Goal: Transaction & Acquisition: Purchase product/service

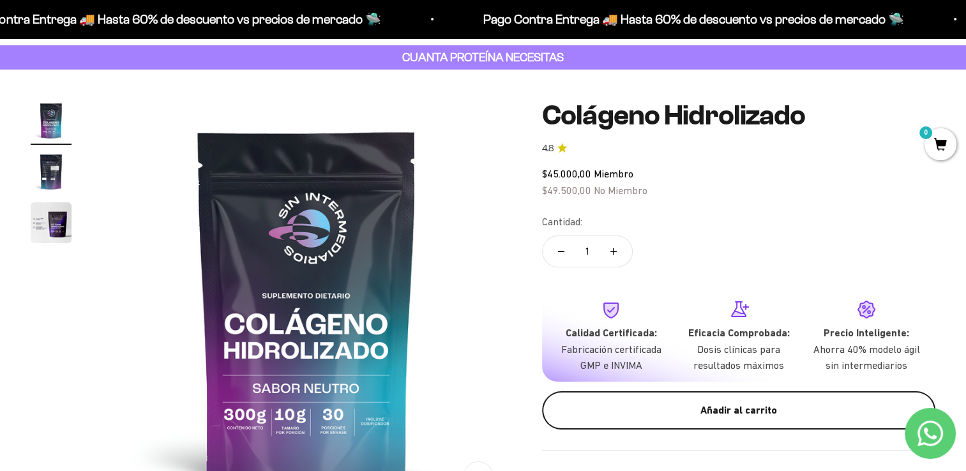
click at [738, 407] on div "Añadir al carrito" at bounding box center [739, 410] width 342 height 17
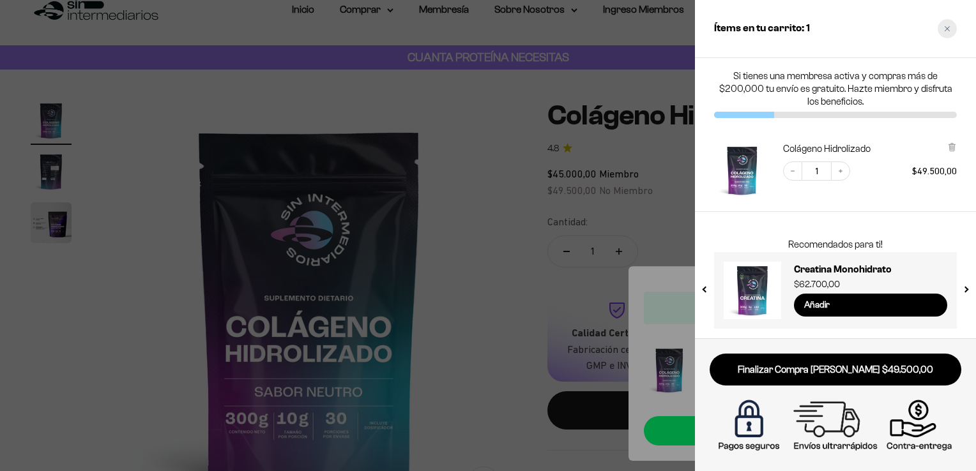
click at [952, 24] on div "Close cart" at bounding box center [946, 28] width 19 height 19
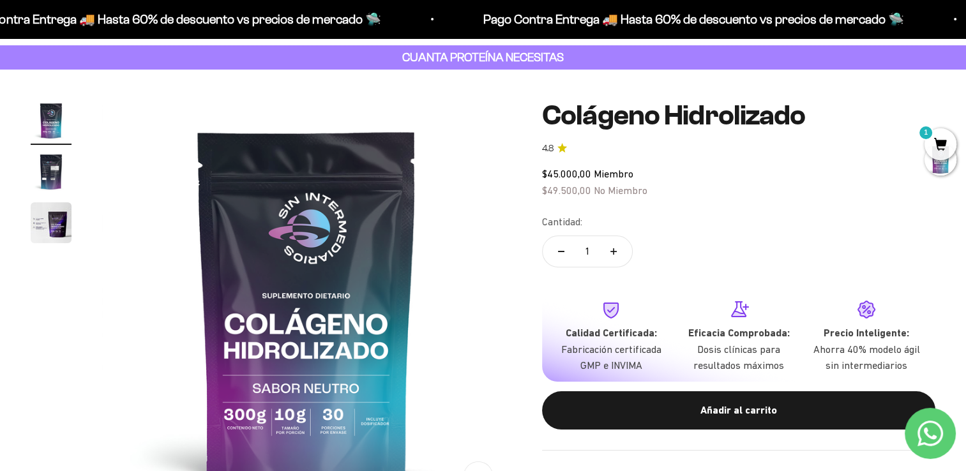
click at [953, 142] on span "1" at bounding box center [941, 144] width 32 height 32
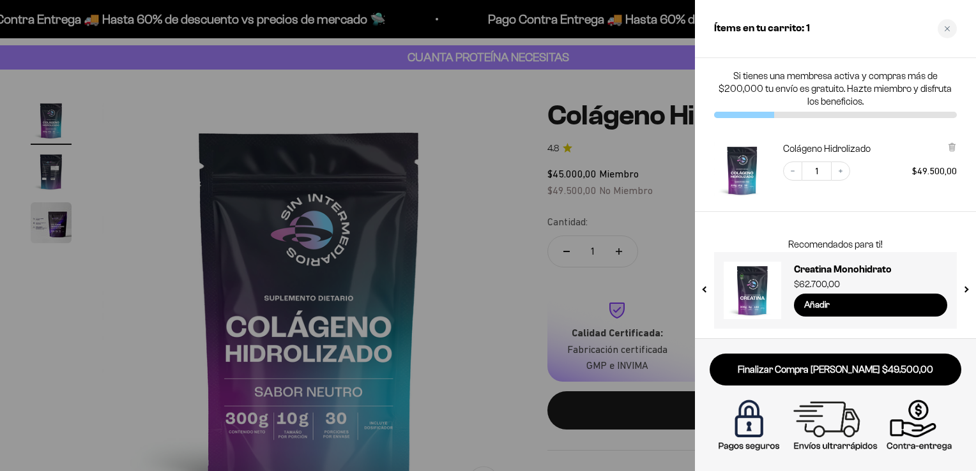
click at [511, 229] on div at bounding box center [488, 235] width 976 height 471
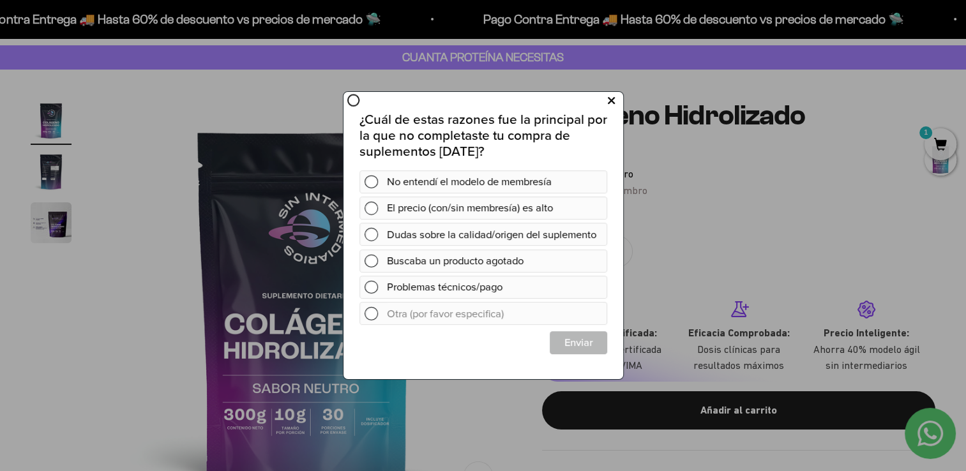
click at [609, 99] on icon at bounding box center [610, 101] width 7 height 17
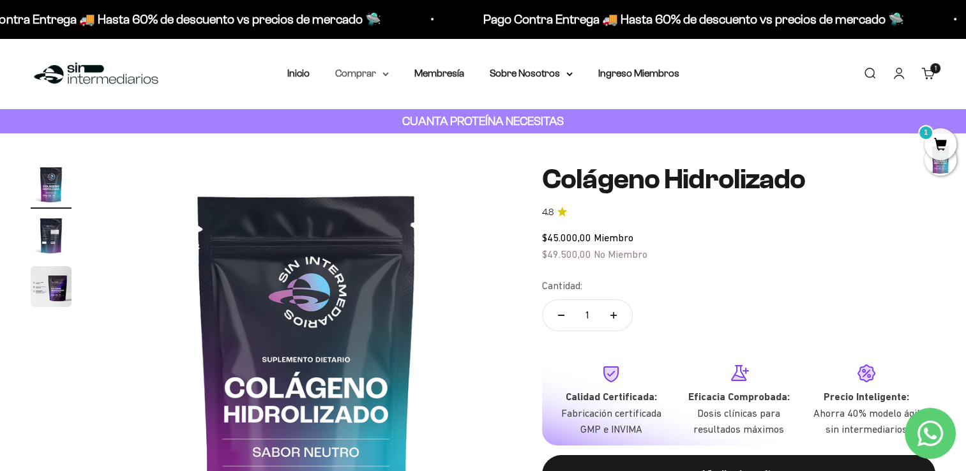
click at [379, 68] on summary "Comprar" at bounding box center [362, 73] width 54 height 17
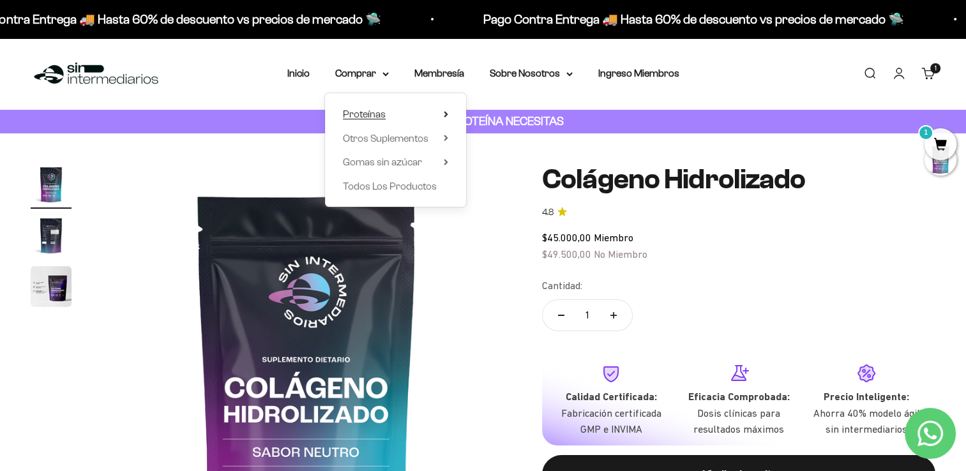
click at [396, 109] on summary "Proteínas" at bounding box center [395, 114] width 105 height 17
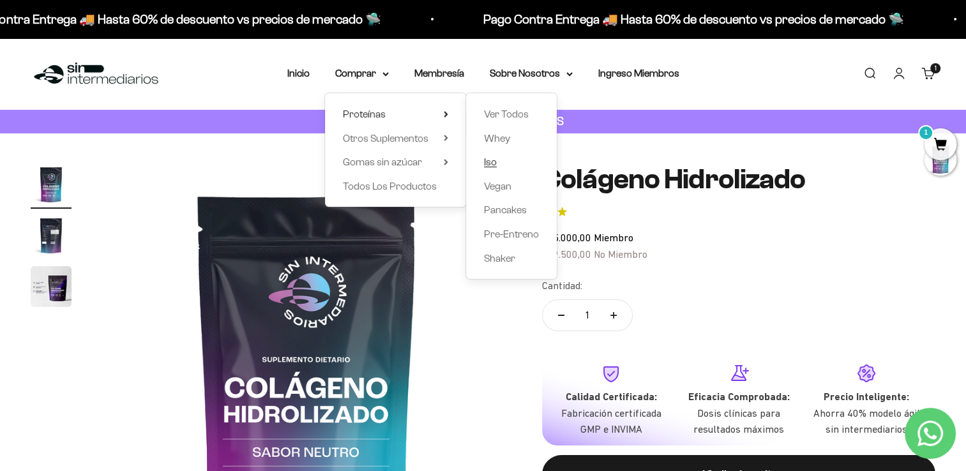
click at [487, 162] on span "Iso" at bounding box center [490, 161] width 13 height 11
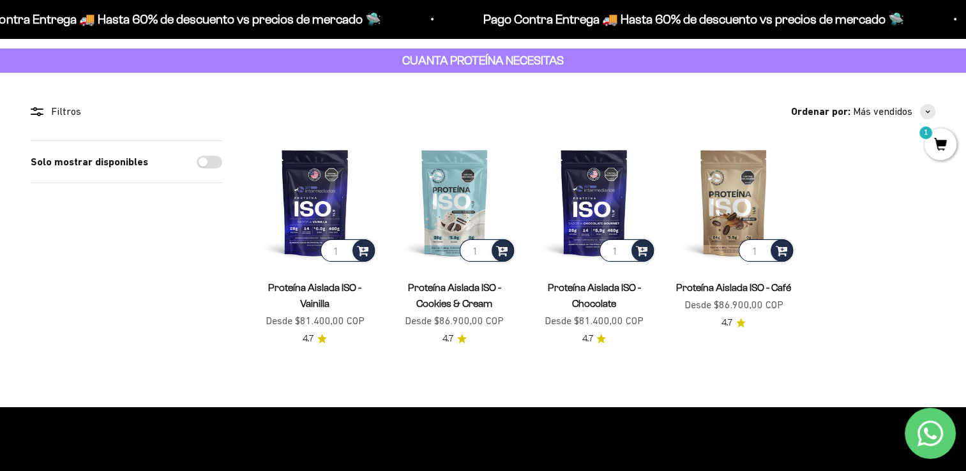
scroll to position [64, 0]
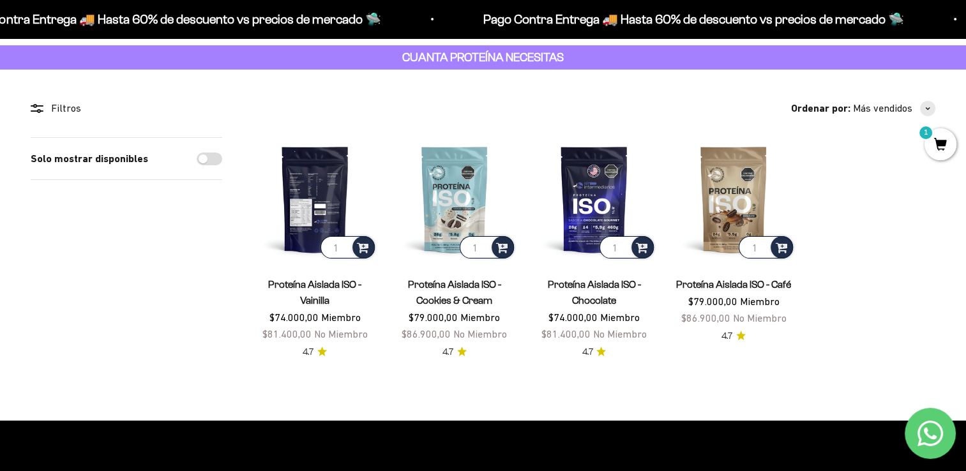
click at [317, 203] on img at bounding box center [315, 199] width 125 height 125
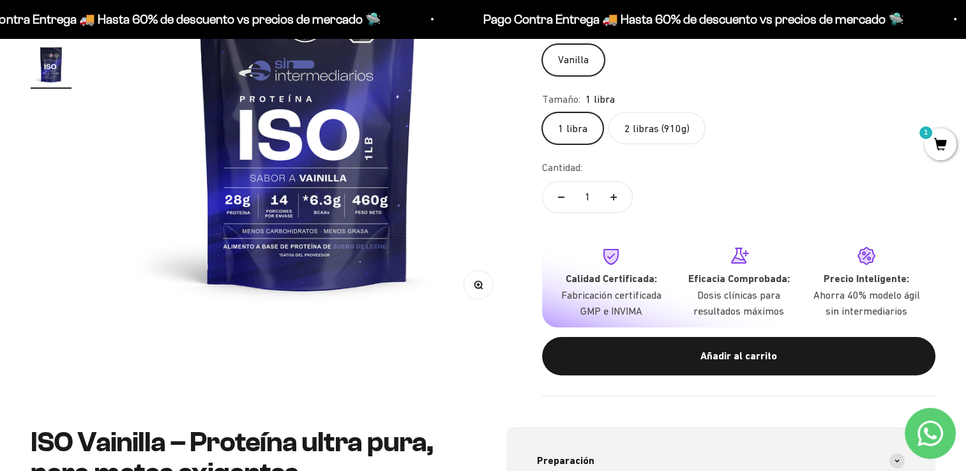
click at [664, 128] on label "2 libras (910g)" at bounding box center [657, 128] width 97 height 32
click at [542, 112] on input "2 libras (910g)" at bounding box center [542, 112] width 1 height 1
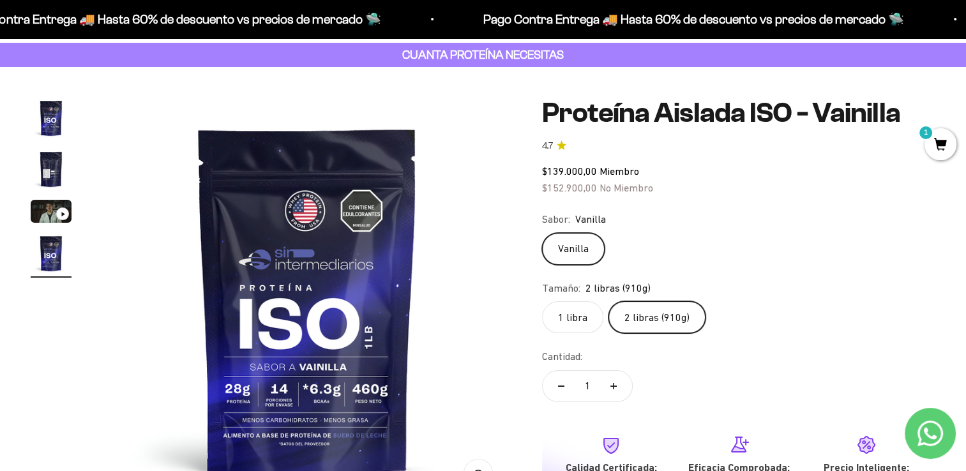
scroll to position [64, 0]
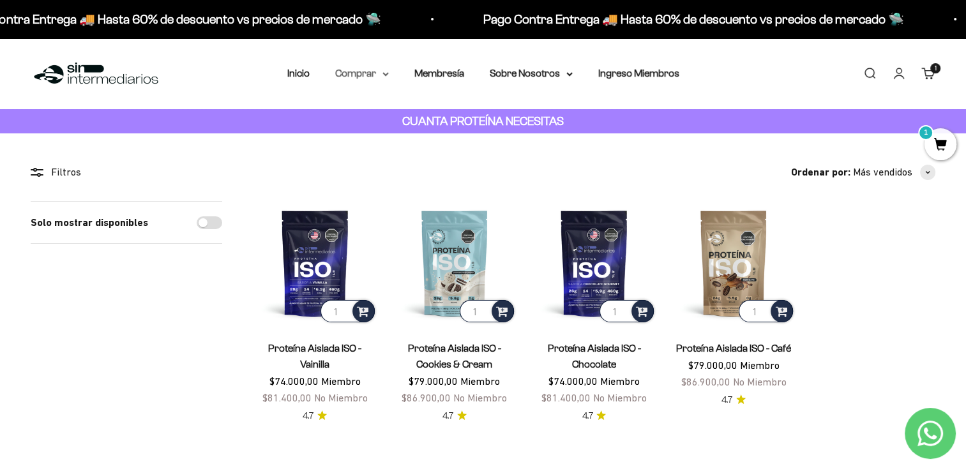
click at [365, 73] on summary "Comprar" at bounding box center [362, 73] width 54 height 17
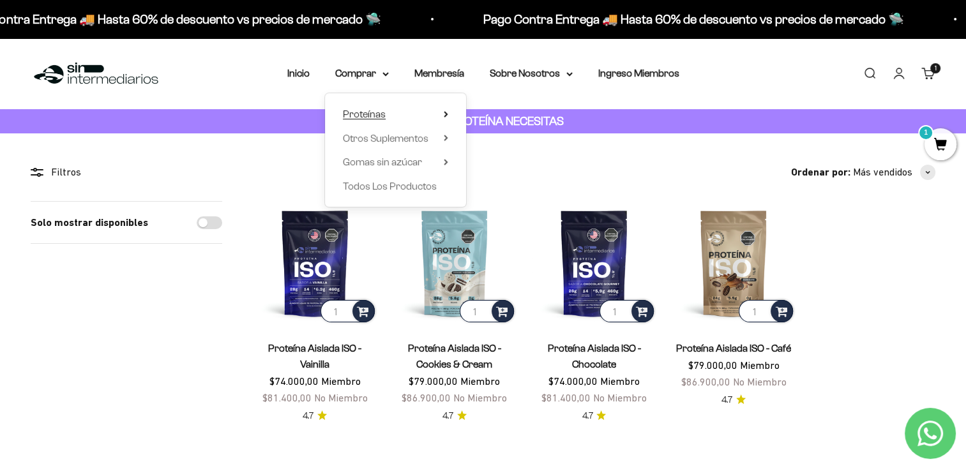
click at [420, 106] on summary "Proteínas" at bounding box center [395, 114] width 105 height 17
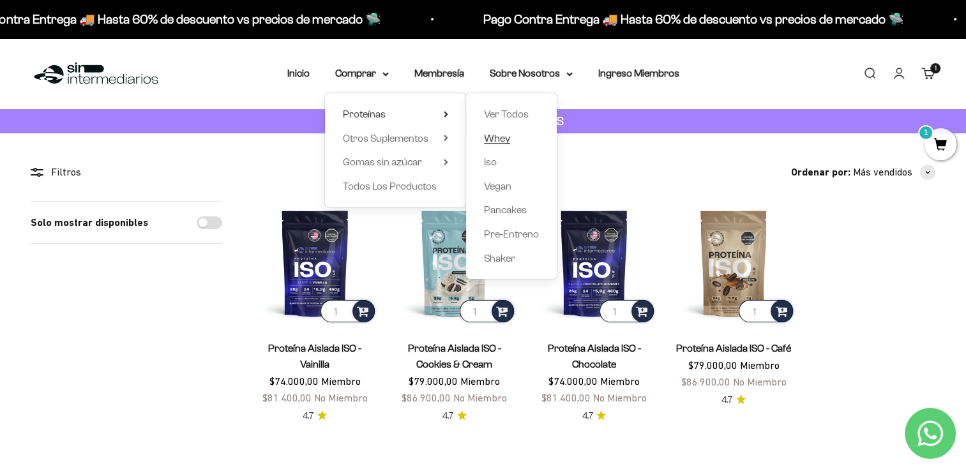
click at [504, 136] on span "Whey" at bounding box center [497, 138] width 26 height 11
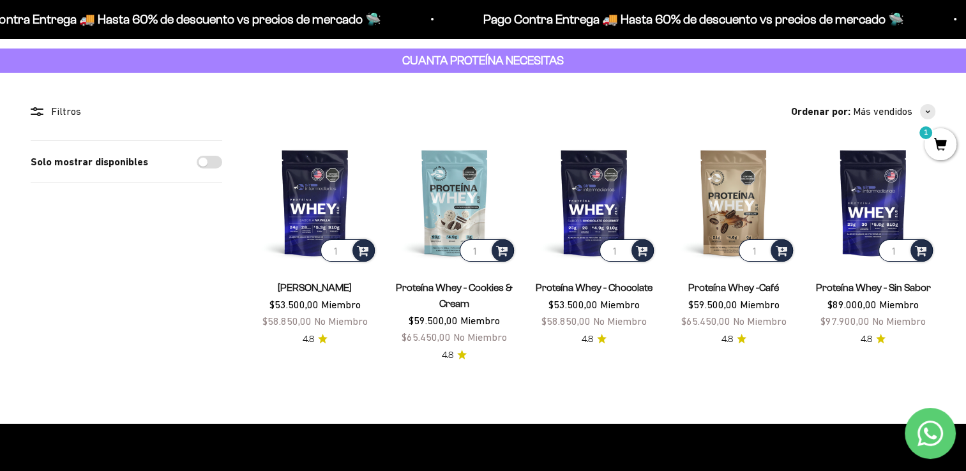
scroll to position [64, 0]
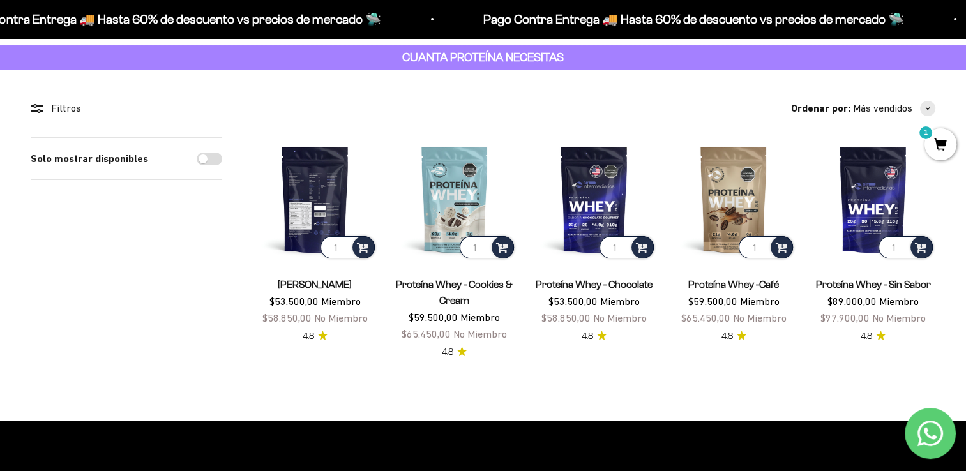
click at [305, 202] on img at bounding box center [315, 199] width 125 height 125
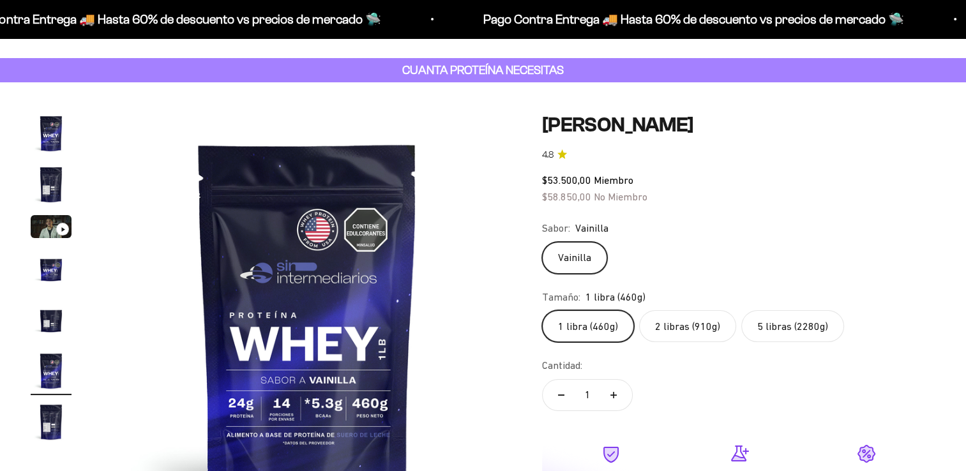
scroll to position [192, 0]
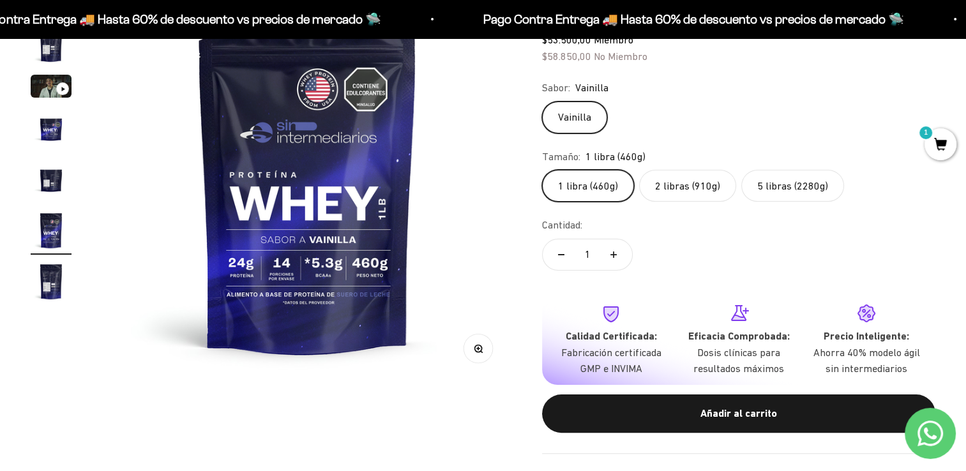
click at [683, 183] on label "2 libras (910g)" at bounding box center [687, 186] width 97 height 32
click at [542, 170] on input "2 libras (910g)" at bounding box center [542, 169] width 1 height 1
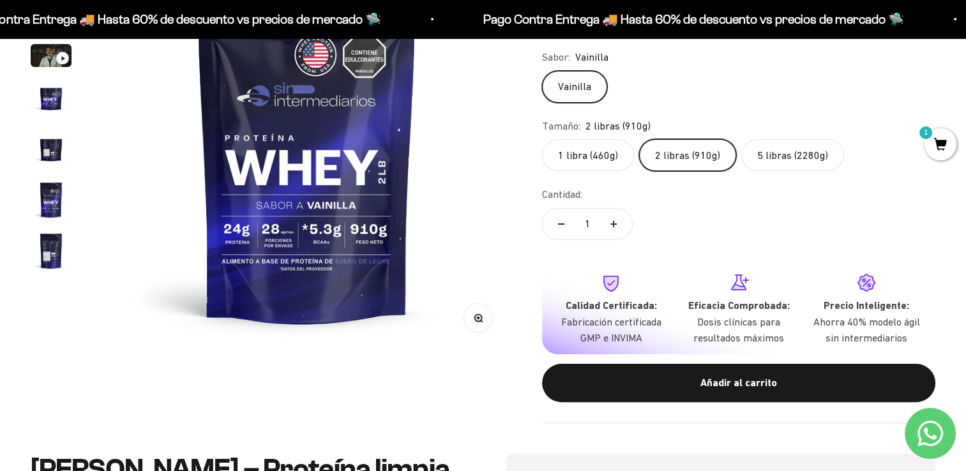
scroll to position [255, 0]
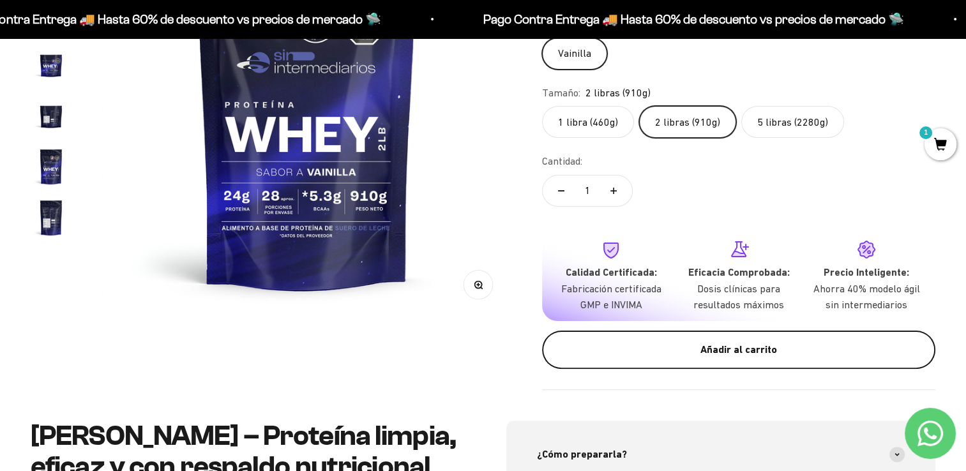
click at [694, 349] on div "Añadir al carrito" at bounding box center [739, 350] width 342 height 17
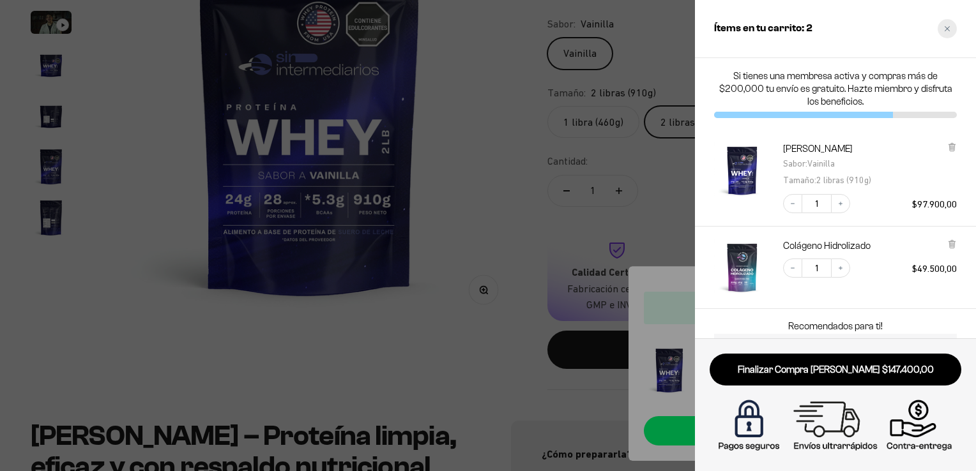
click at [946, 27] on icon "Close cart" at bounding box center [946, 28] width 5 height 5
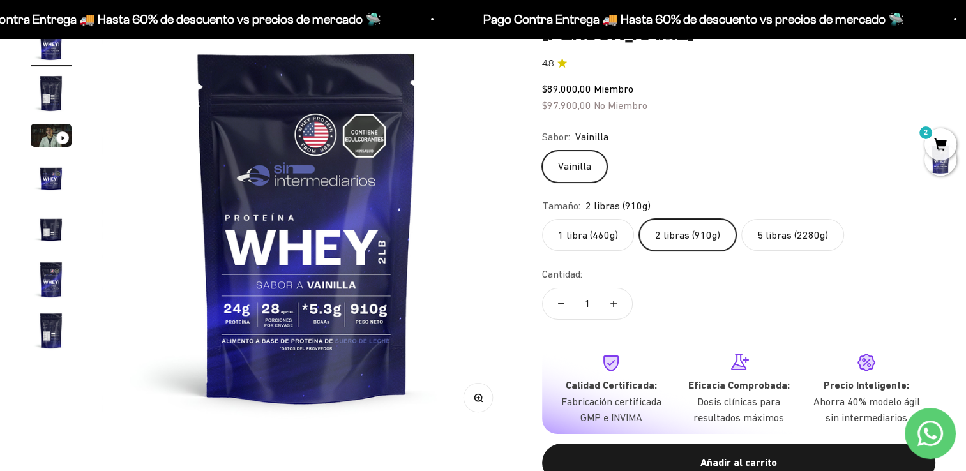
scroll to position [0, 0]
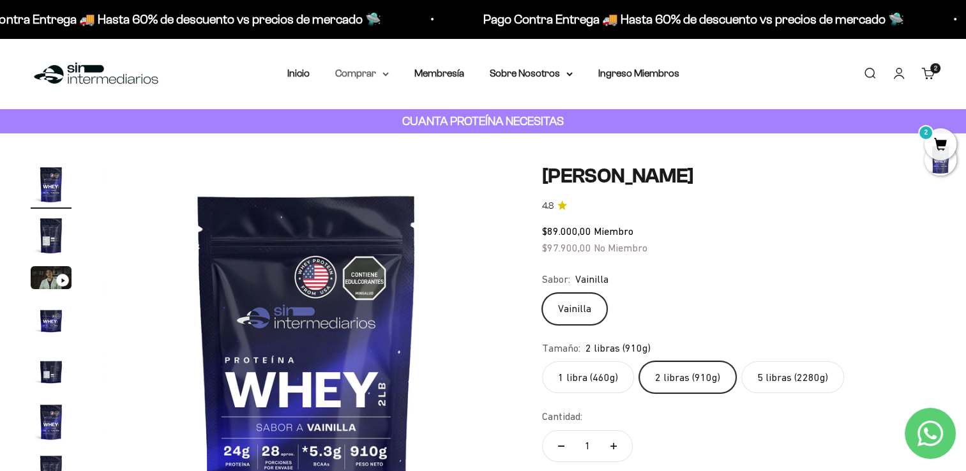
click at [366, 68] on summary "Comprar" at bounding box center [362, 73] width 54 height 17
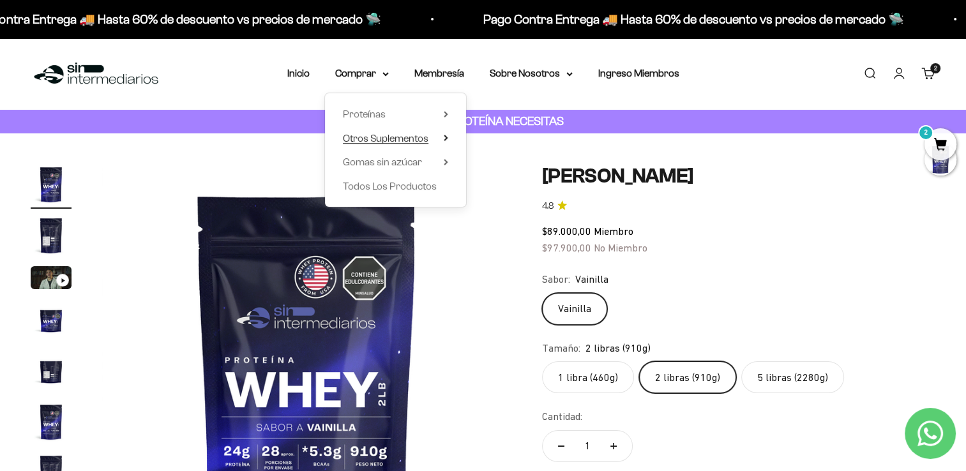
click at [422, 132] on span "Otros Suplementos" at bounding box center [386, 138] width 86 height 17
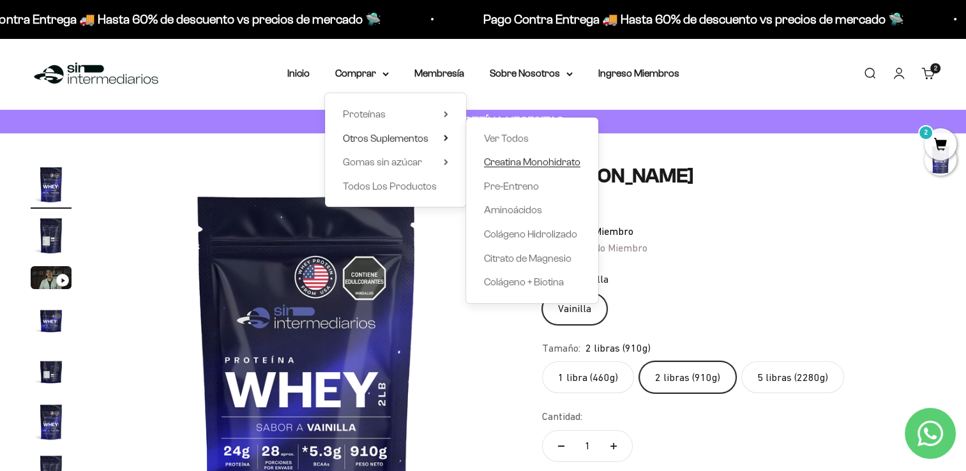
click at [525, 165] on span "Creatina Monohidrato" at bounding box center [532, 161] width 96 height 11
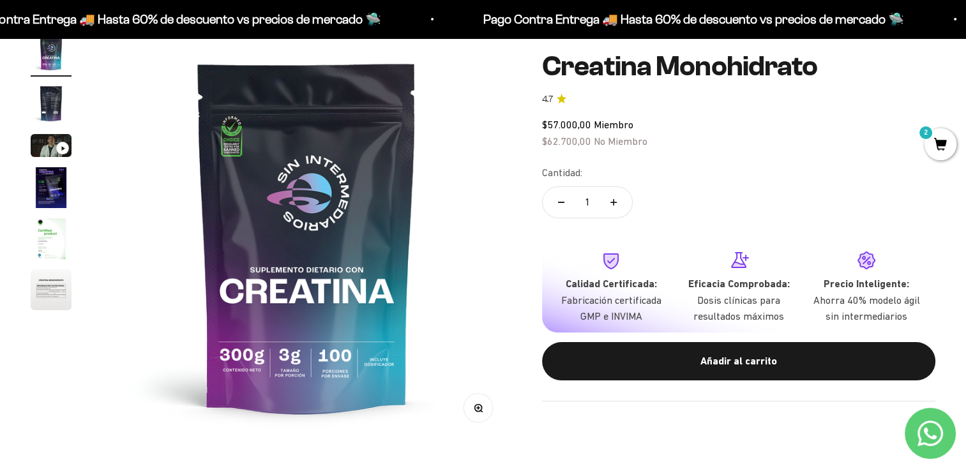
scroll to position [128, 0]
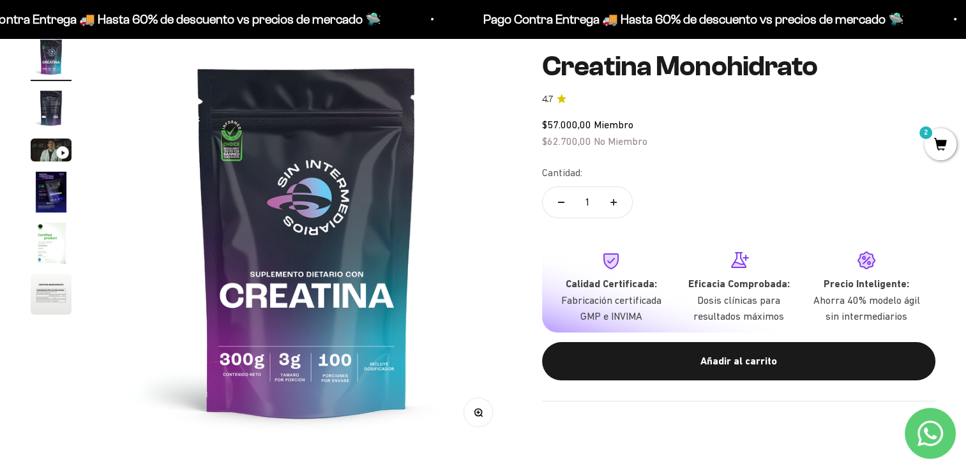
click at [41, 105] on img "Ir al artículo 2" at bounding box center [51, 107] width 41 height 41
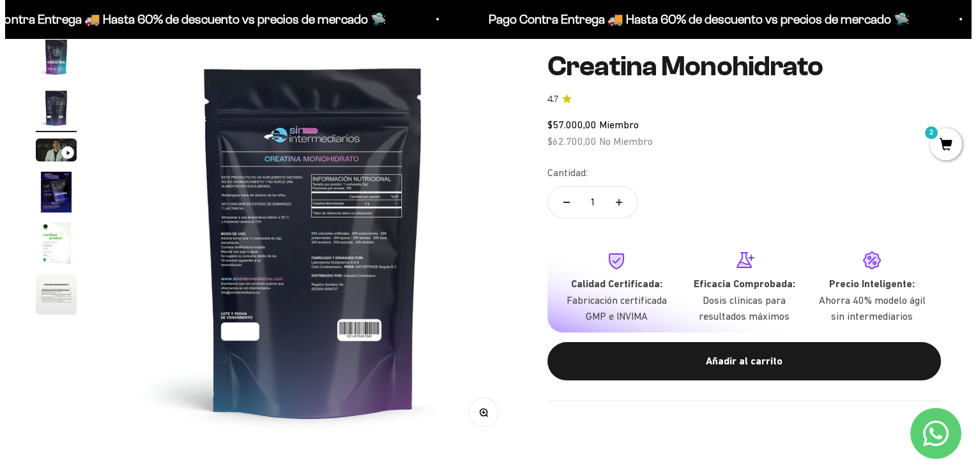
scroll to position [0, 424]
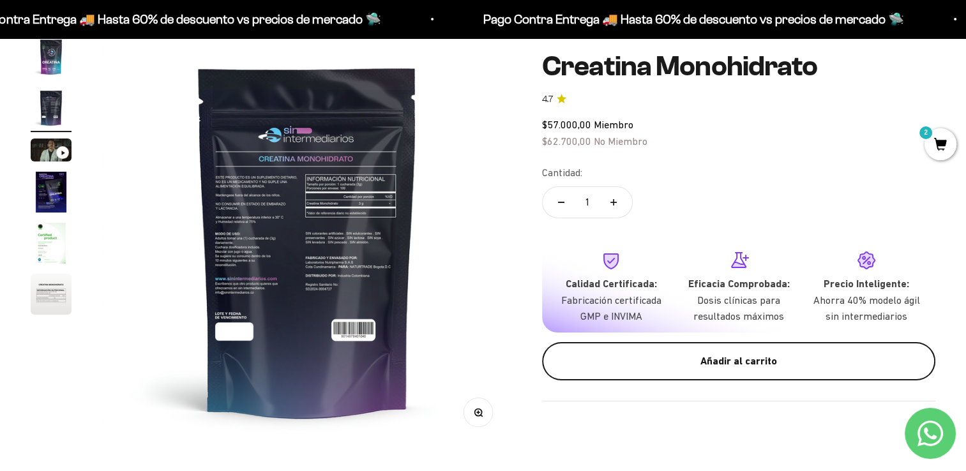
click at [732, 368] on div "Añadir al carrito" at bounding box center [739, 361] width 342 height 17
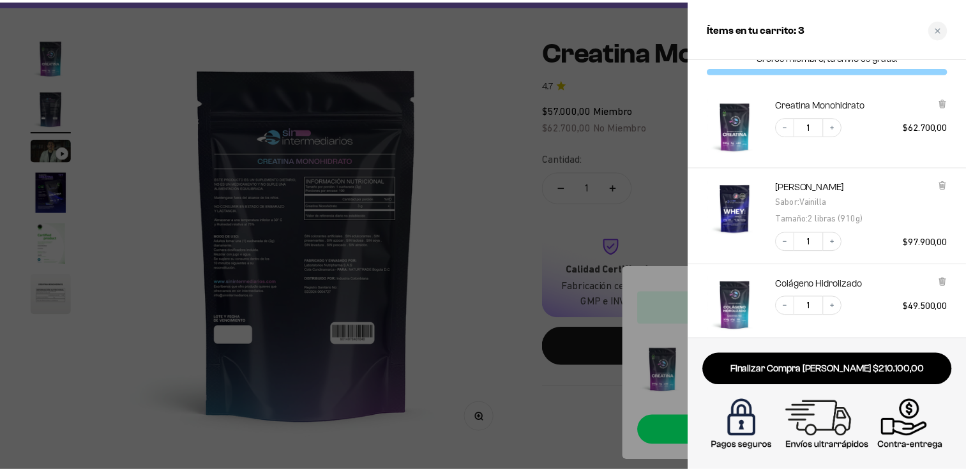
scroll to position [0, 0]
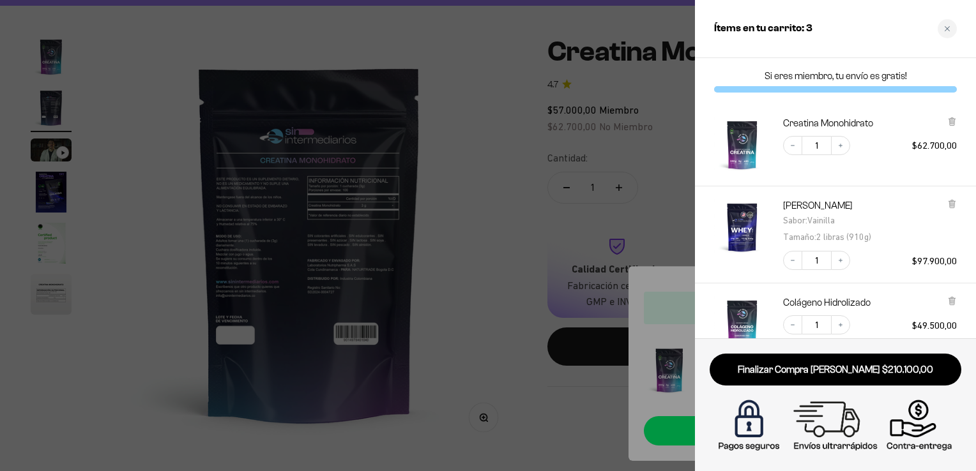
click at [951, 31] on div "Close cart" at bounding box center [946, 28] width 19 height 19
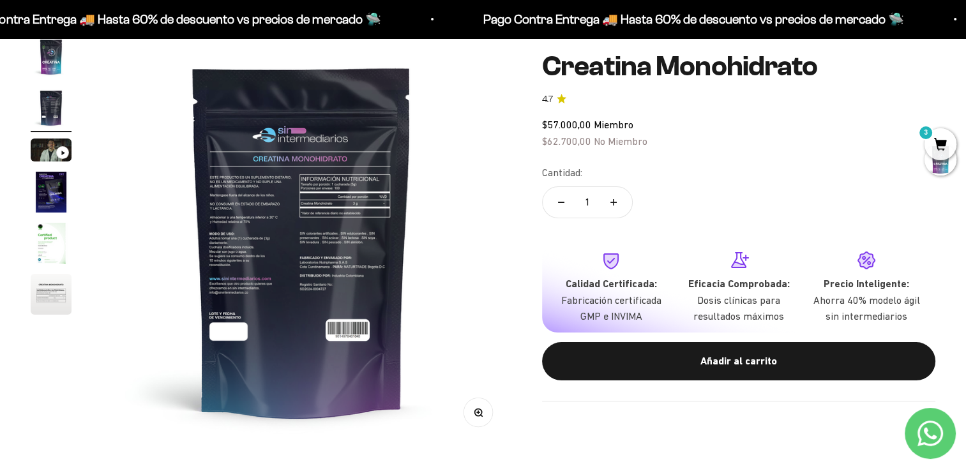
scroll to position [0, 424]
